Goal: Find specific page/section

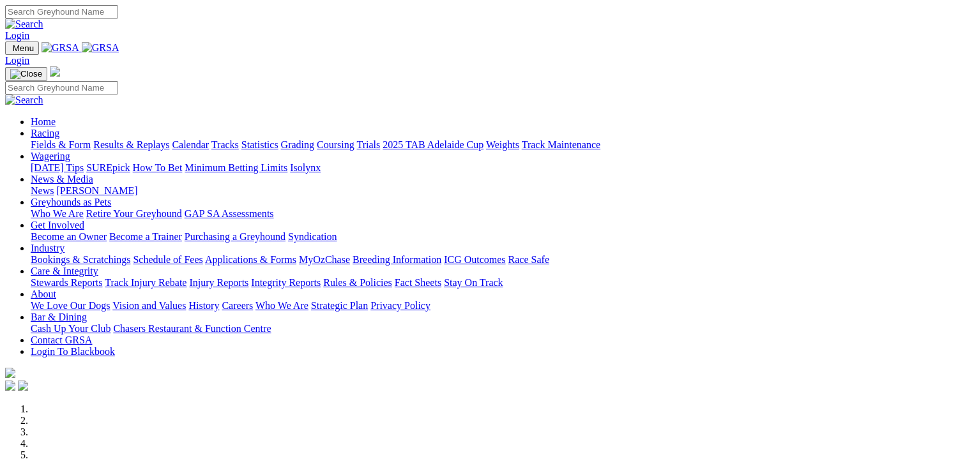
click at [33, 139] on link "Fields & Form" at bounding box center [61, 144] width 60 height 11
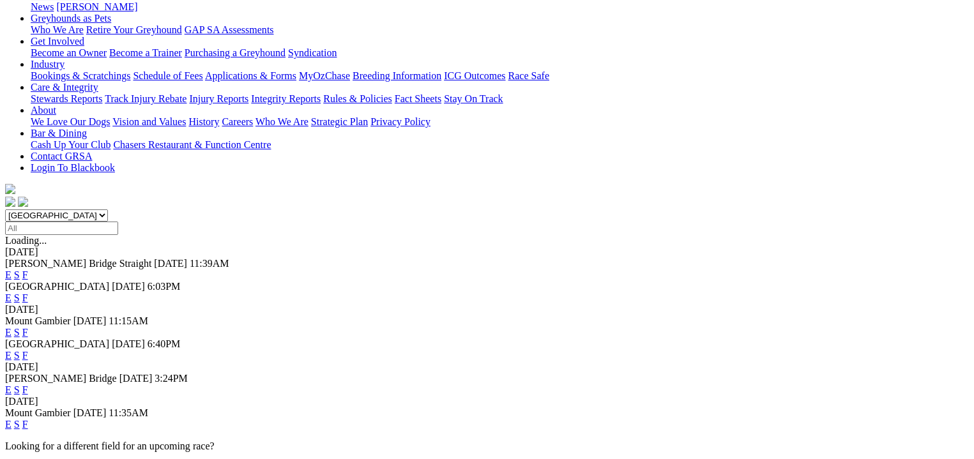
scroll to position [207, 0]
click at [28, 419] on link "F" at bounding box center [25, 424] width 6 height 11
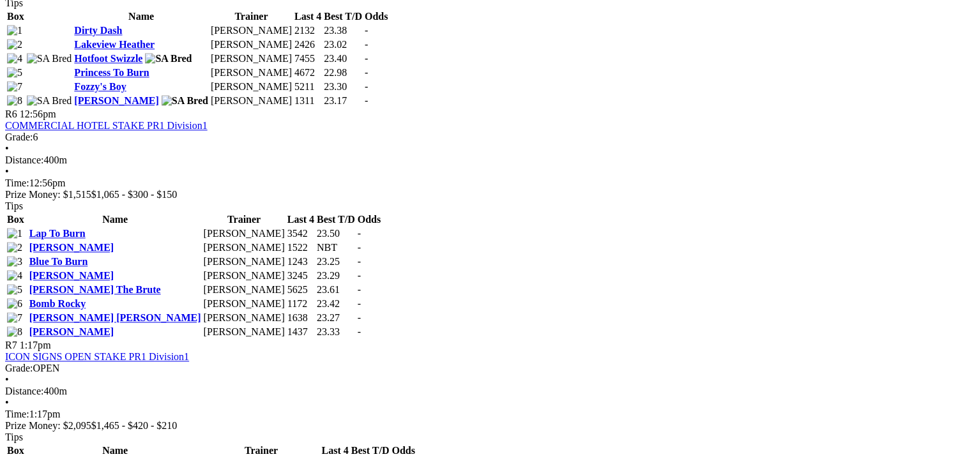
scroll to position [1502, 0]
